Goal: Navigation & Orientation: Go to known website

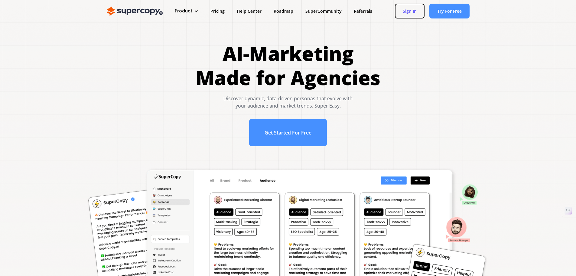
click at [411, 10] on link "Sign In" at bounding box center [410, 11] width 30 height 15
